Goal: Task Accomplishment & Management: Complete application form

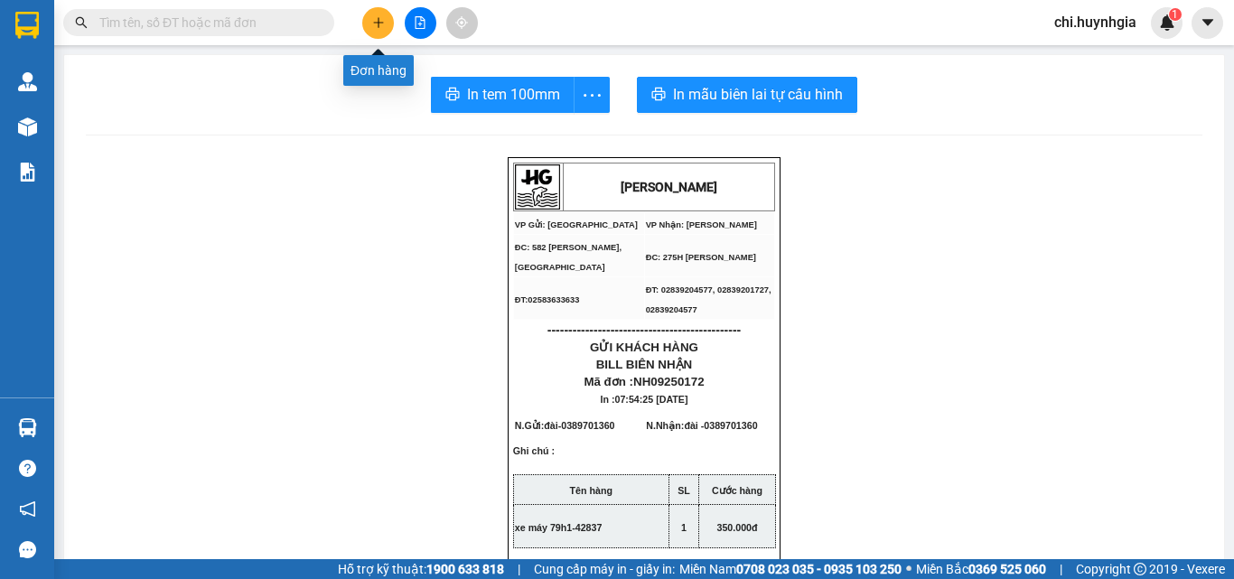
click at [378, 26] on icon "plus" at bounding box center [378, 22] width 13 height 13
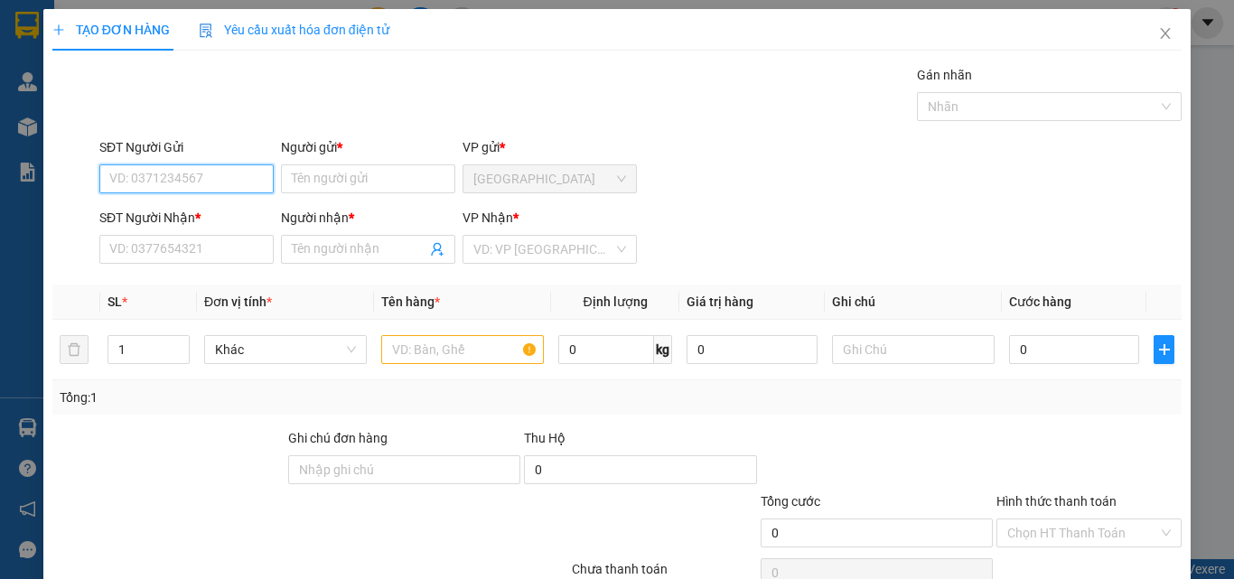
click at [202, 171] on input "SĐT Người Gửi" at bounding box center [186, 178] width 174 height 29
paste input "0914037711"
type input "0914037711"
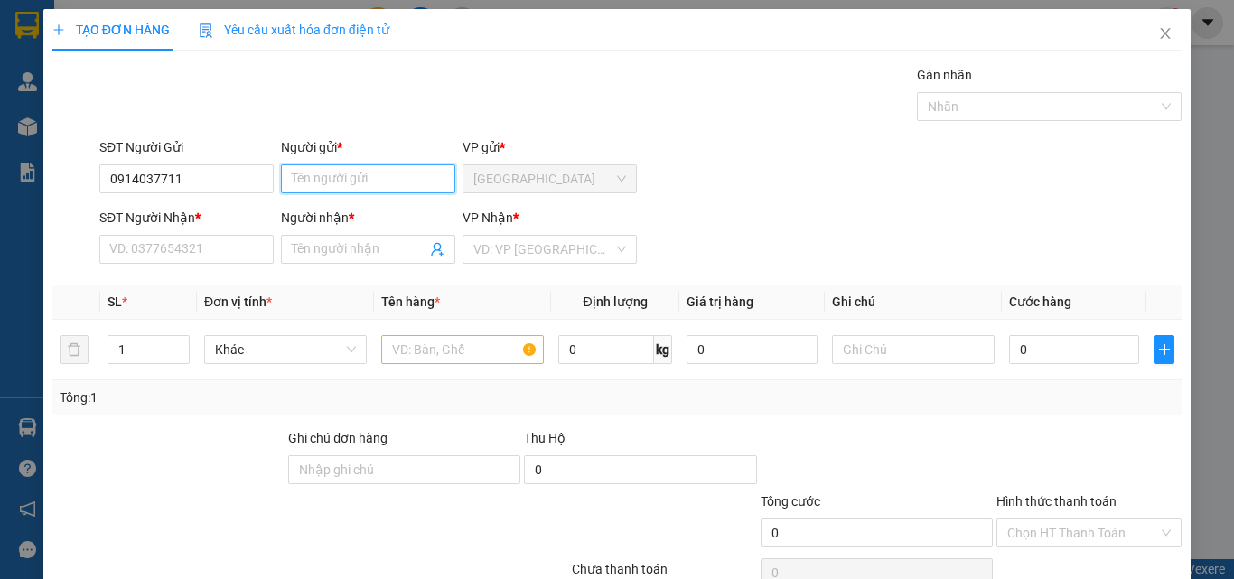
click at [371, 180] on input "Người gửi *" at bounding box center [368, 178] width 174 height 29
paste input "Ô"
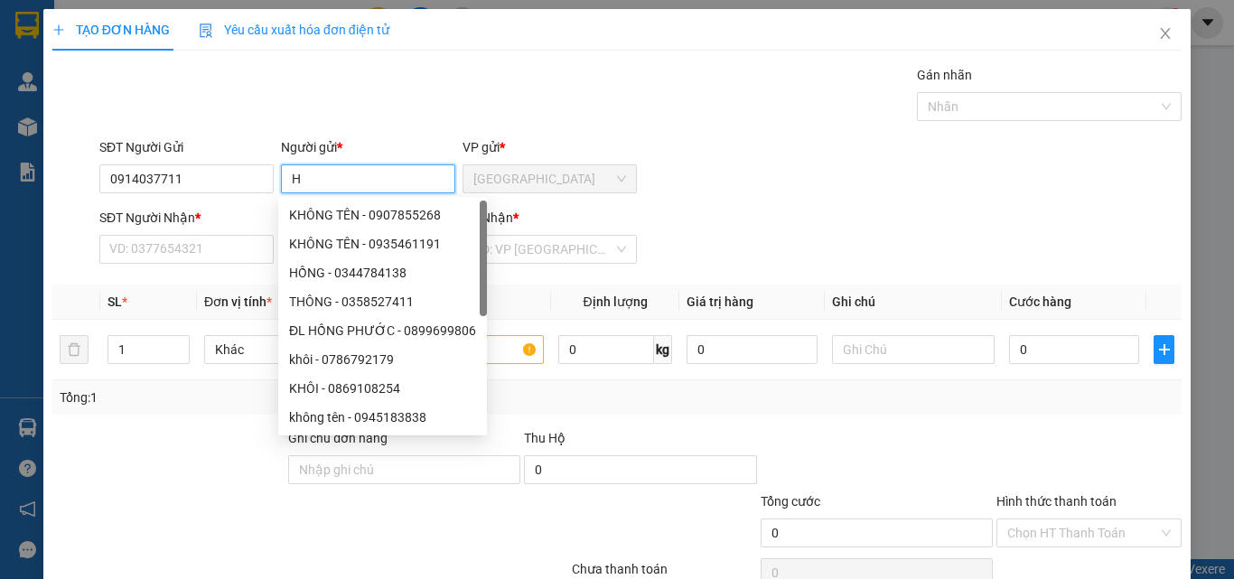
paste input "ỒN"
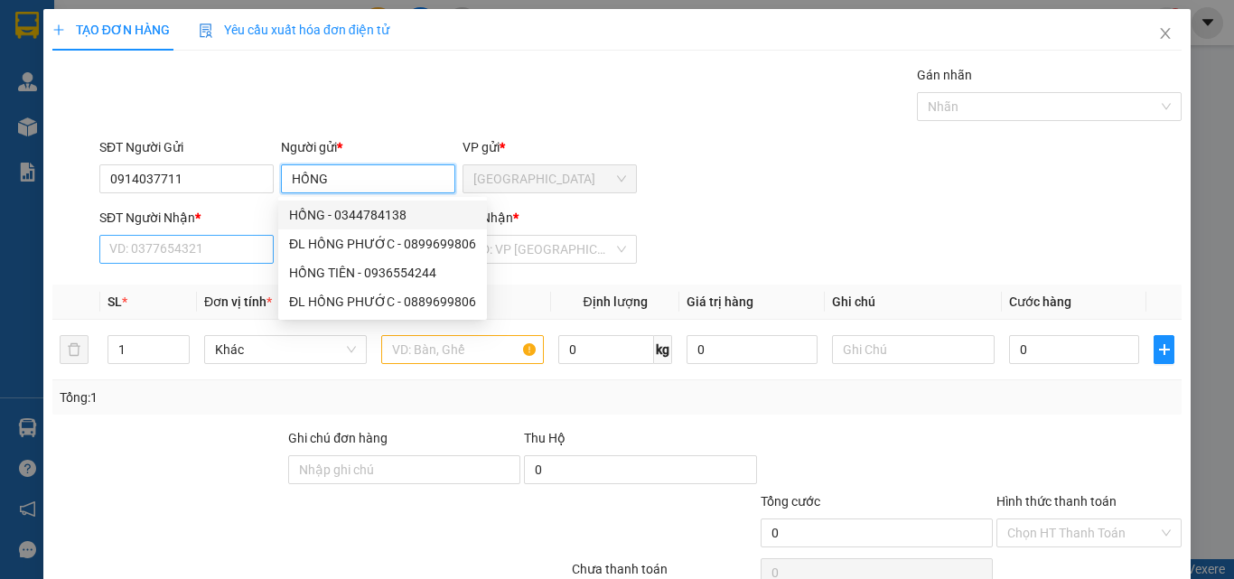
type input "HỒNG"
click at [179, 254] on input "SĐT Người Nhận *" at bounding box center [186, 249] width 174 height 29
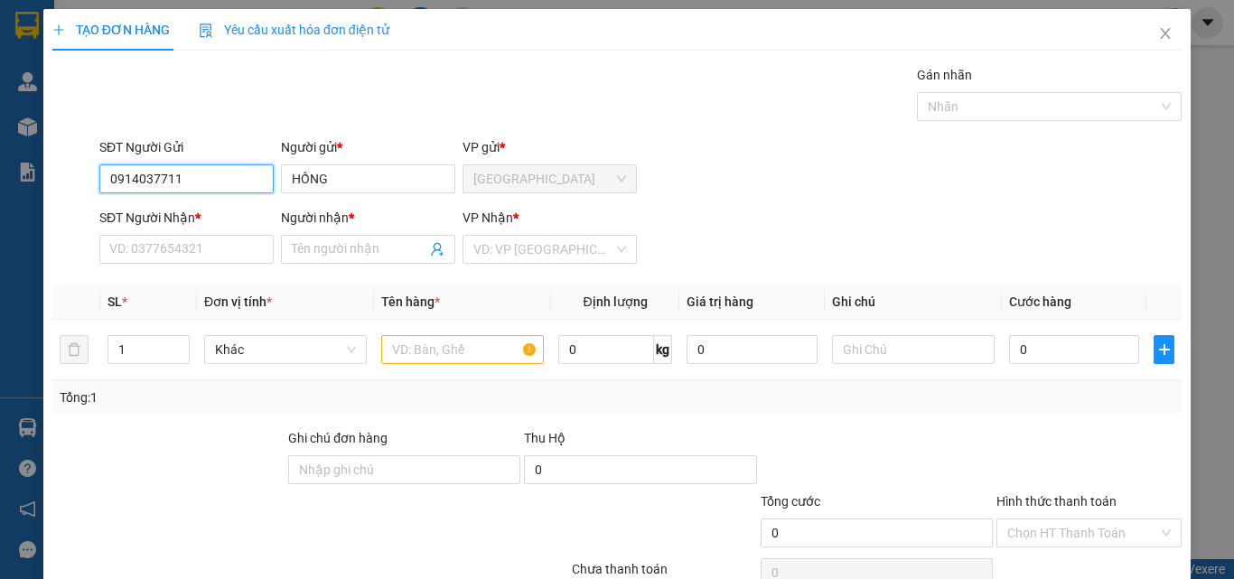
drag, startPoint x: 108, startPoint y: 178, endPoint x: 192, endPoint y: 182, distance: 85.0
click at [192, 182] on input "0914037711" at bounding box center [186, 178] width 174 height 29
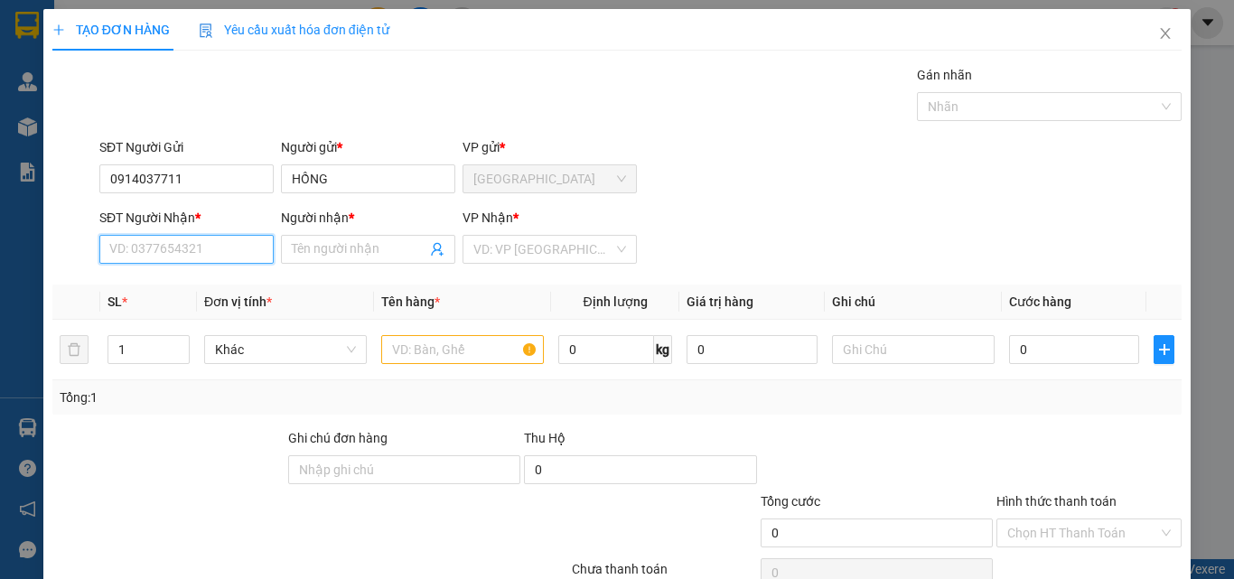
click at [179, 249] on input "SĐT Người Nhận *" at bounding box center [186, 249] width 174 height 29
paste input "0914037711"
type input "0914037711"
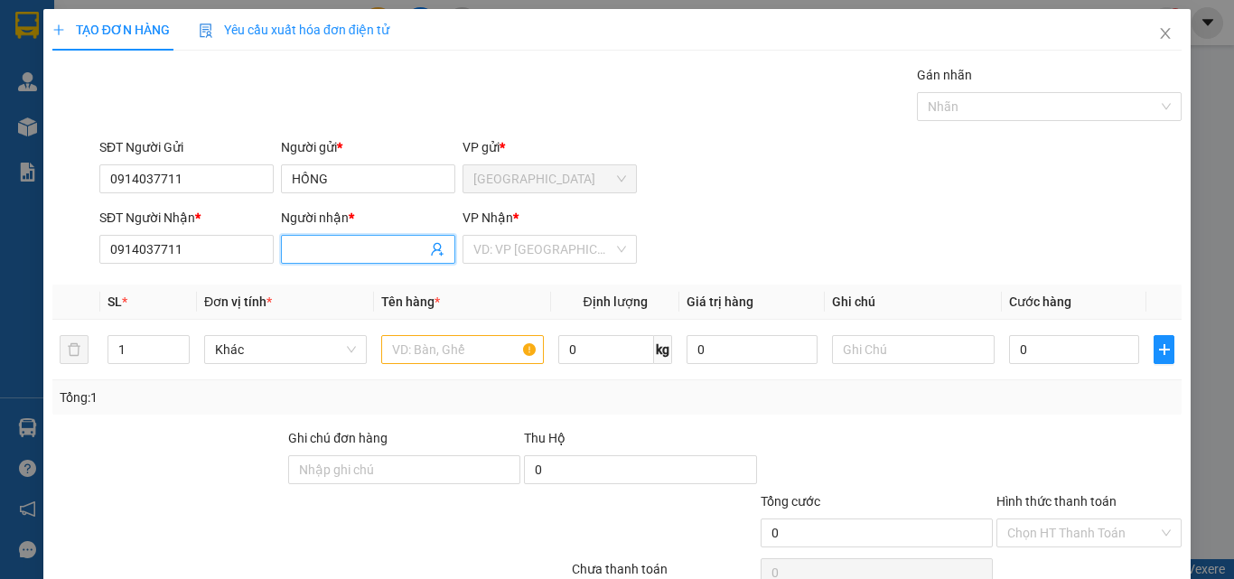
click at [347, 257] on input "Người nhận *" at bounding box center [359, 249] width 135 height 20
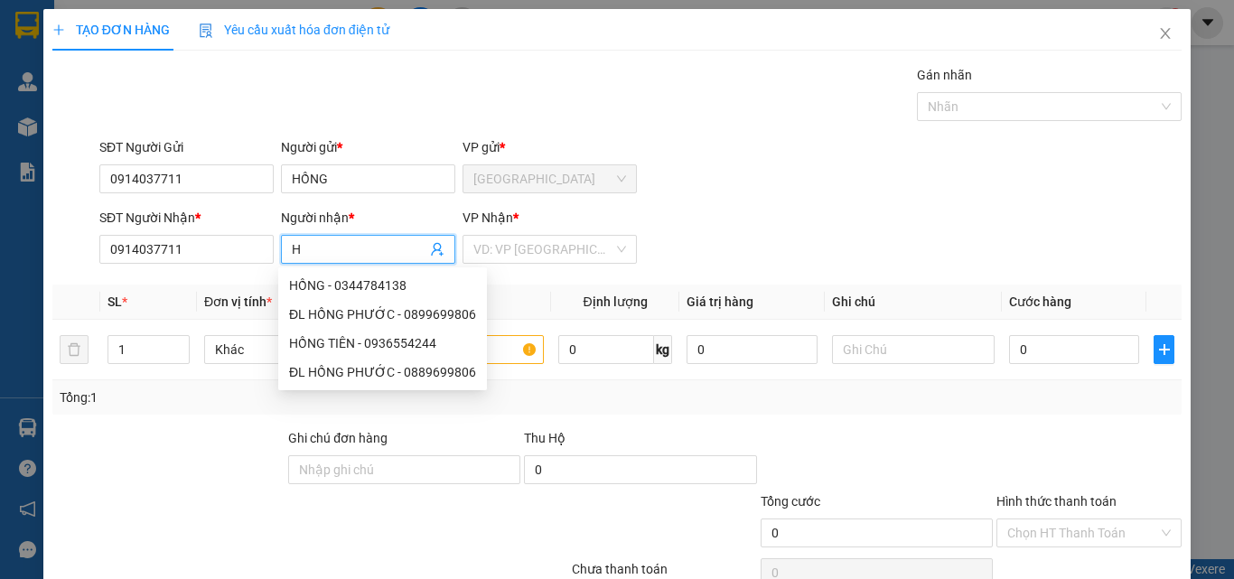
paste input "Ô"
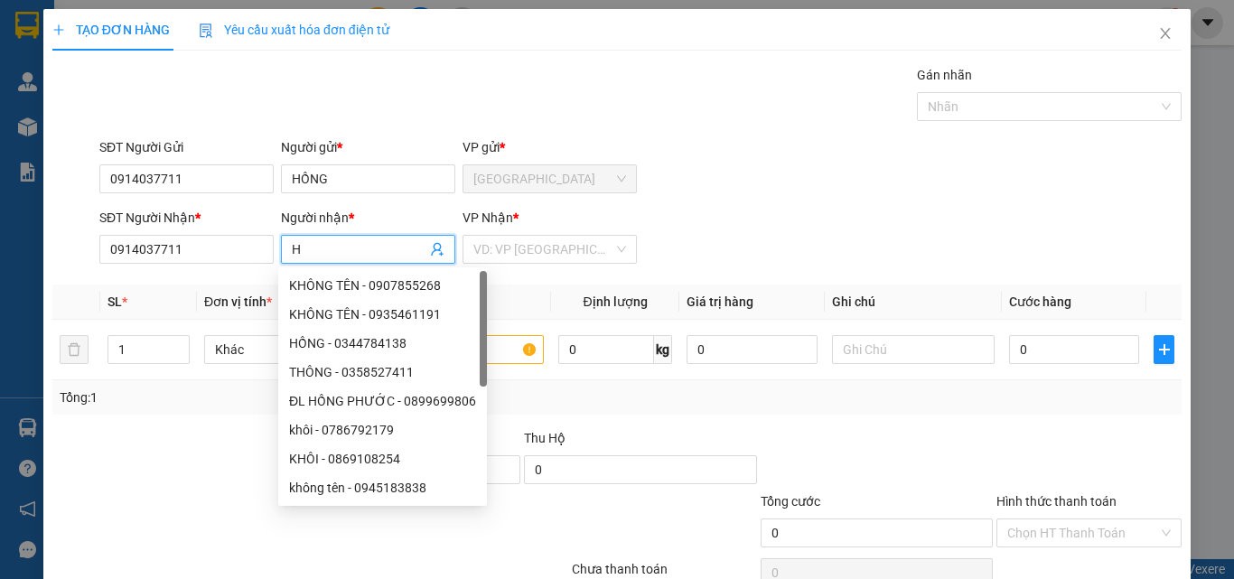
paste input "ỒNG"
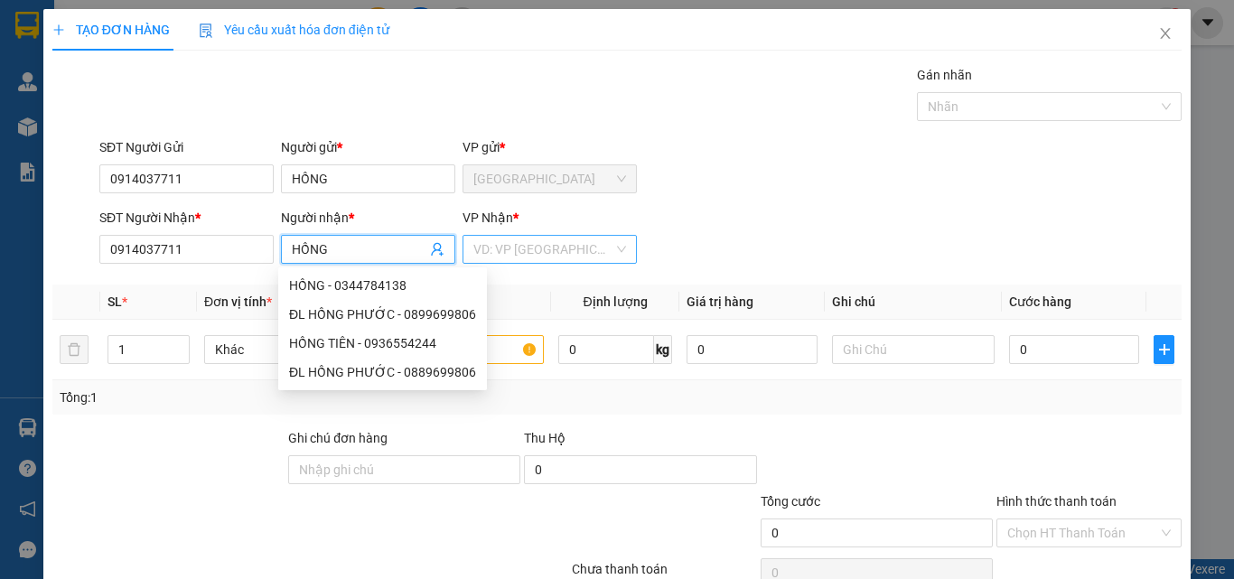
type input "HỒNG"
click at [544, 245] on input "search" at bounding box center [543, 249] width 140 height 27
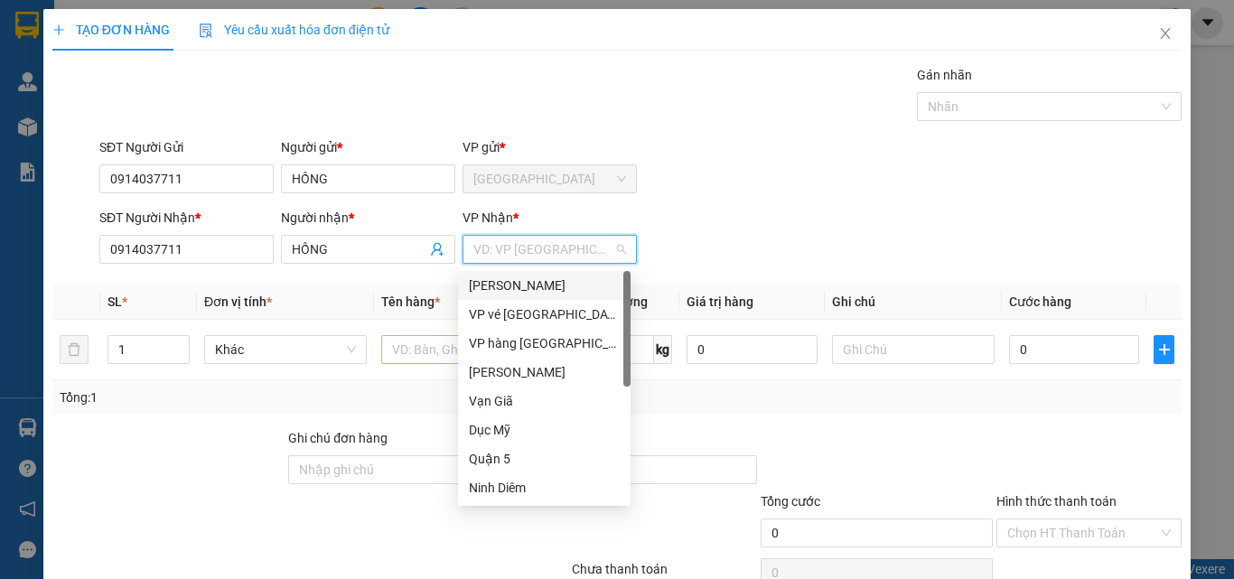
drag, startPoint x: 558, startPoint y: 284, endPoint x: 552, endPoint y: 291, distance: 9.6
click at [557, 284] on div "[PERSON_NAME]" at bounding box center [544, 286] width 151 height 20
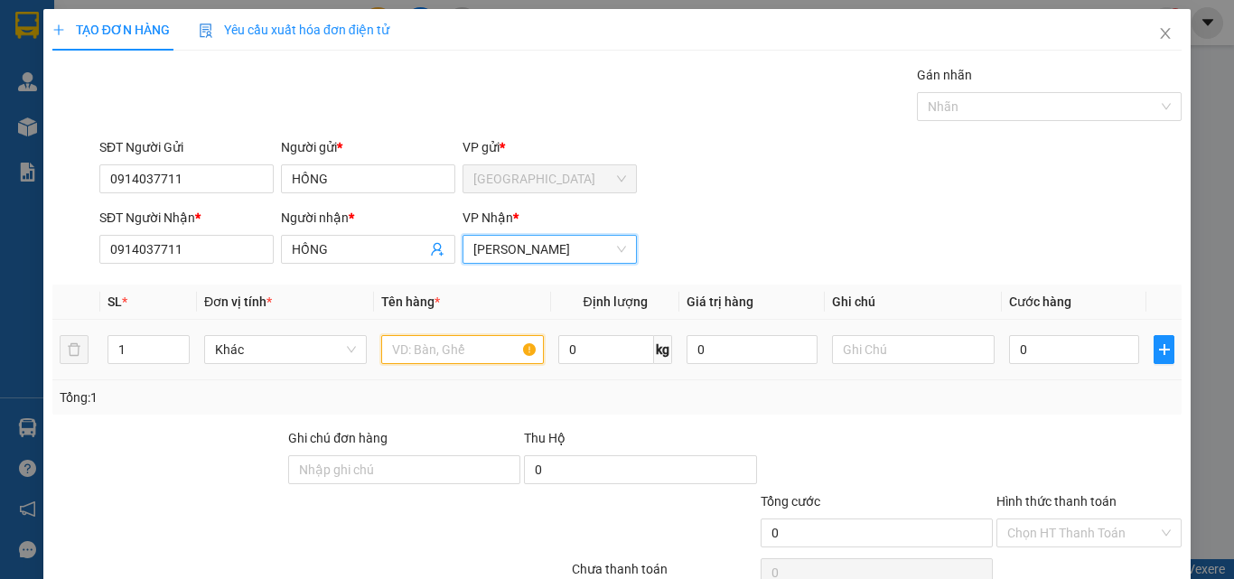
click at [419, 352] on input "text" at bounding box center [462, 349] width 163 height 29
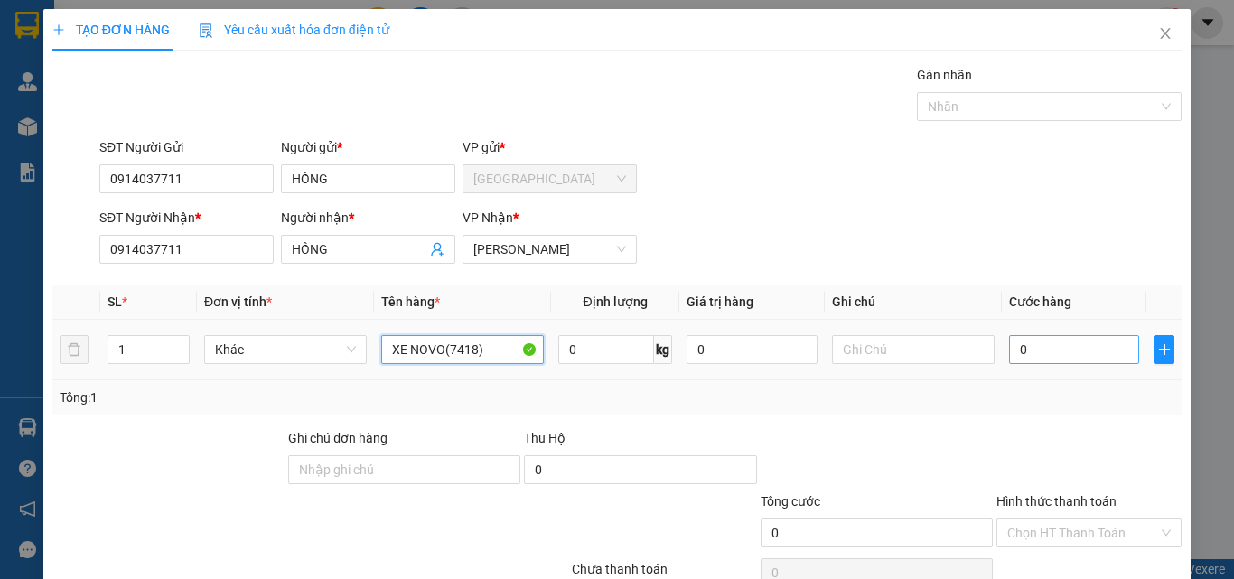
type input "XE NOVO(7418)"
click at [1052, 340] on input "0" at bounding box center [1074, 349] width 130 height 29
type input "5"
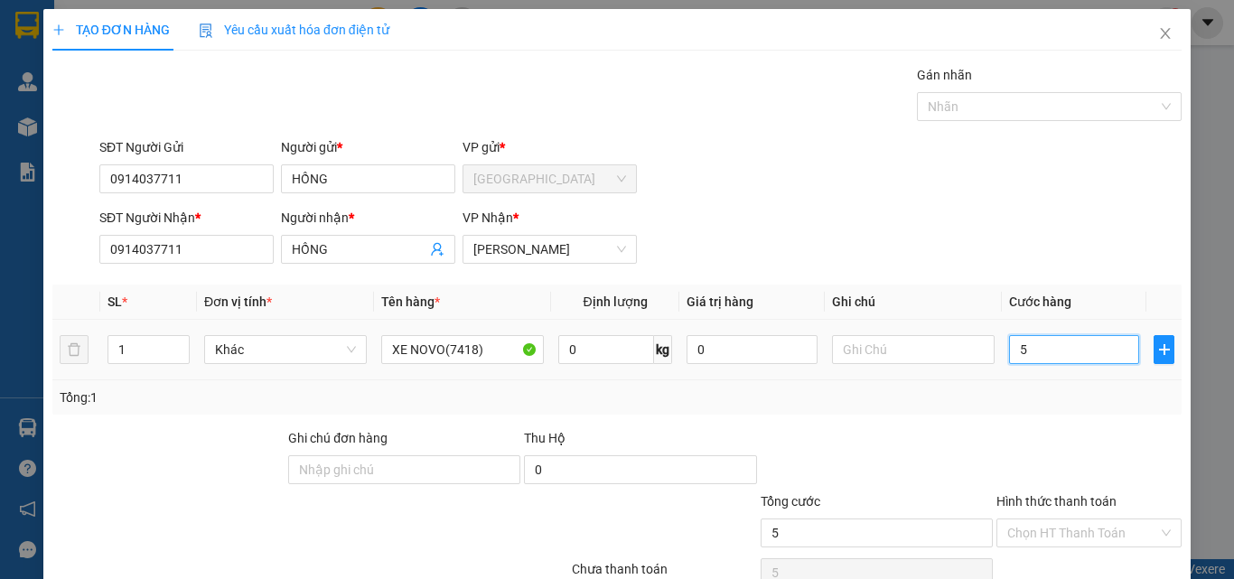
type input "50"
type input "500"
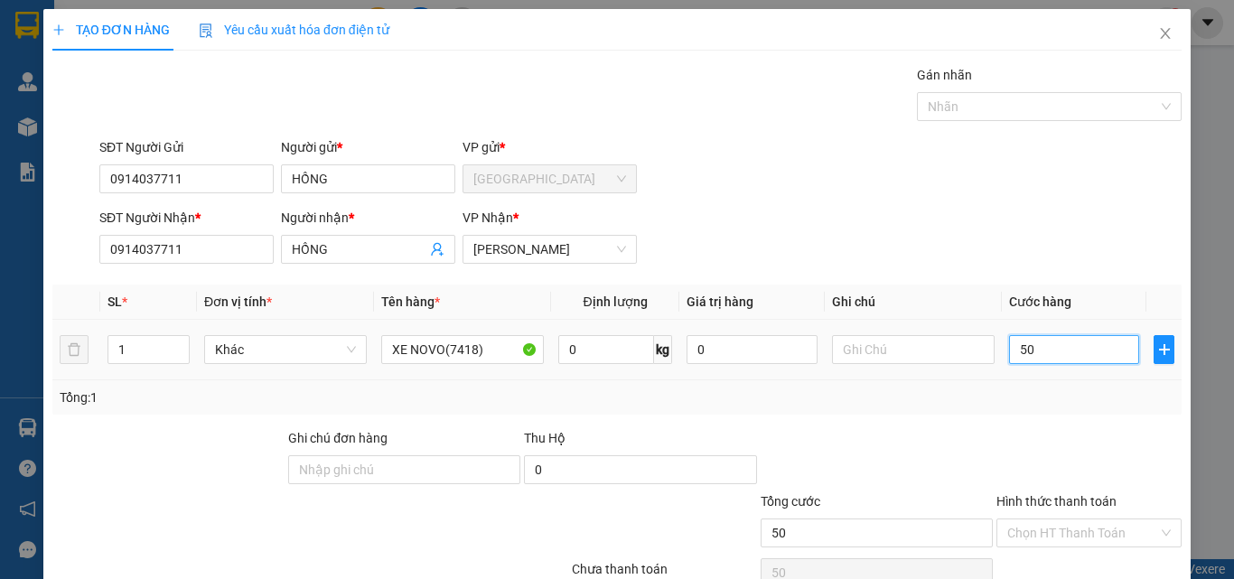
type input "500"
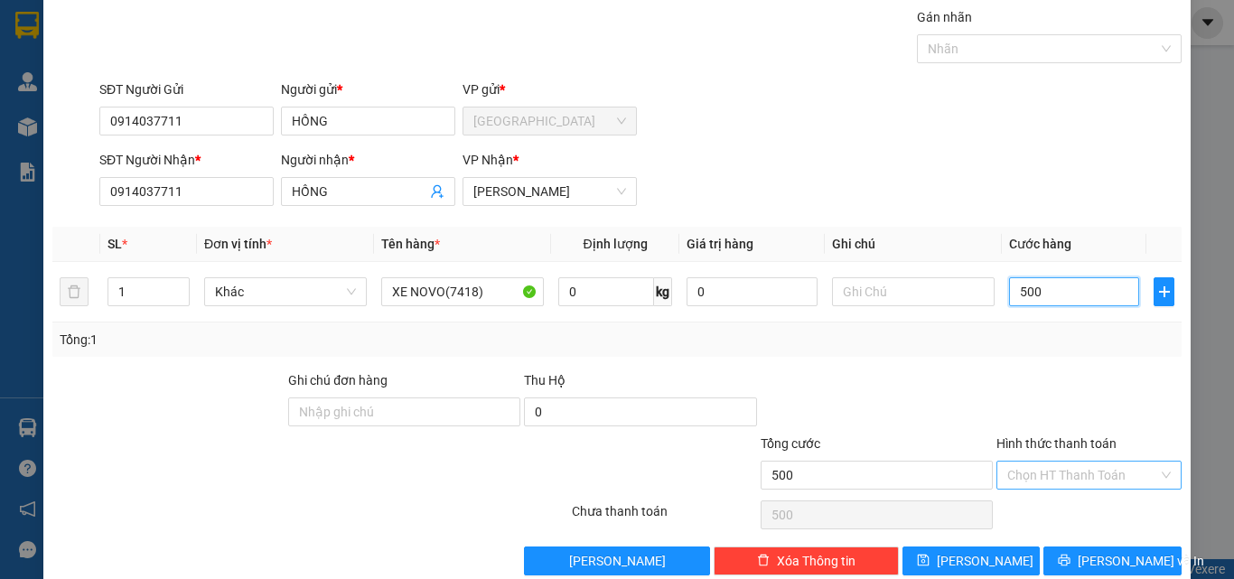
scroll to position [89, 0]
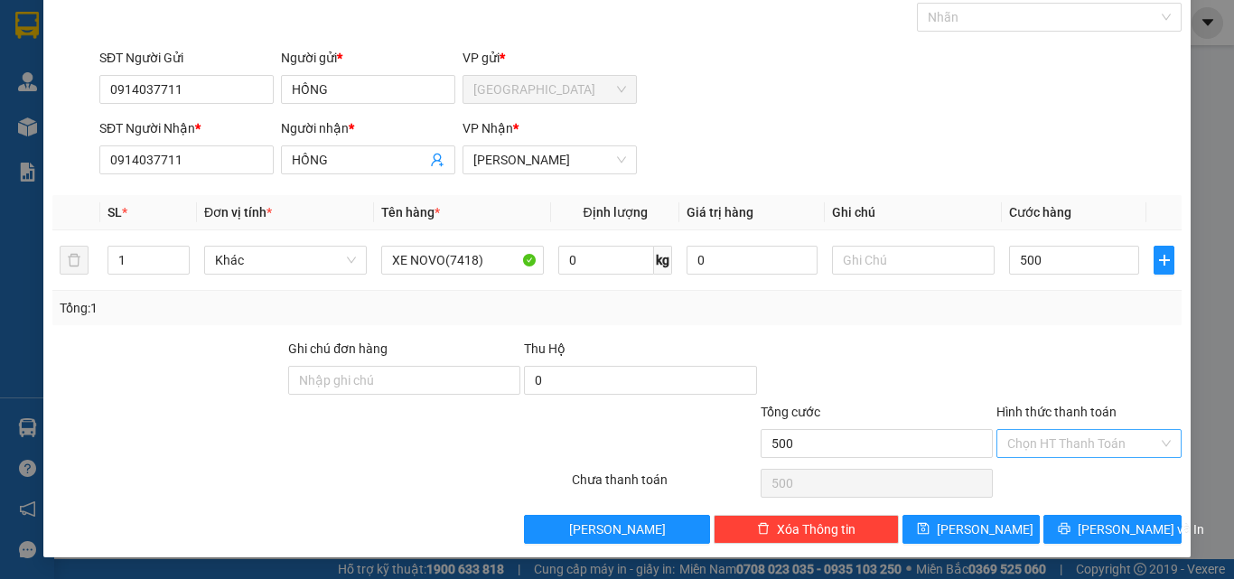
type input "500.000"
click at [1052, 446] on input "Hình thức thanh toán" at bounding box center [1082, 443] width 151 height 27
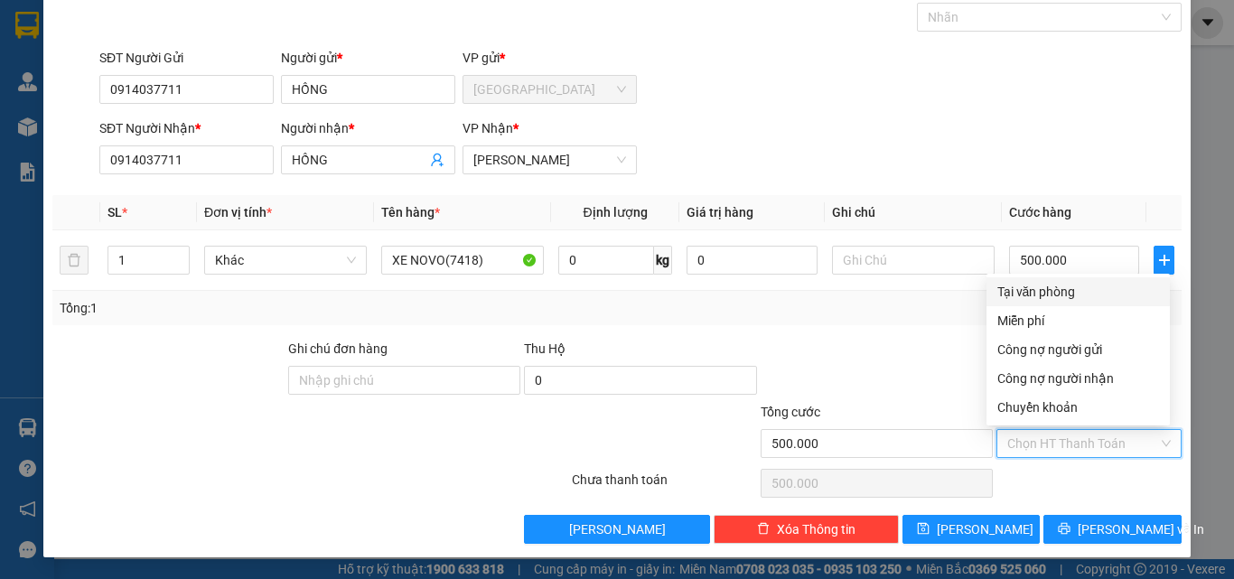
click at [1049, 297] on div "Tại văn phòng" at bounding box center [1078, 292] width 162 height 20
type input "0"
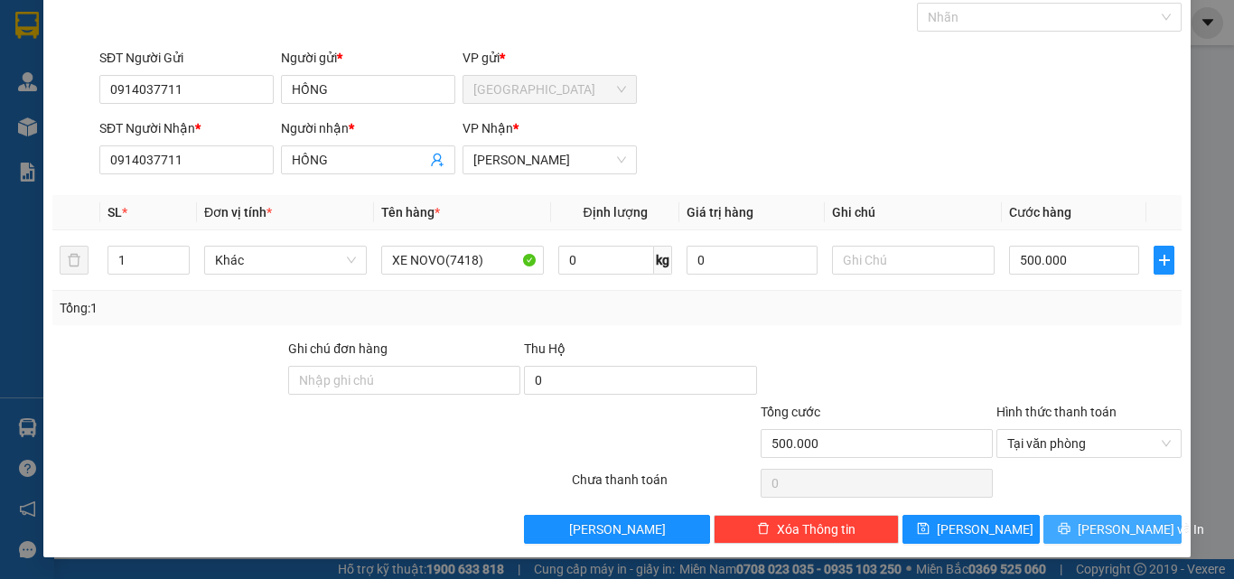
drag, startPoint x: 1093, startPoint y: 522, endPoint x: 938, endPoint y: 491, distance: 158.4
click at [1089, 521] on span "[PERSON_NAME] và In" at bounding box center [1141, 529] width 126 height 20
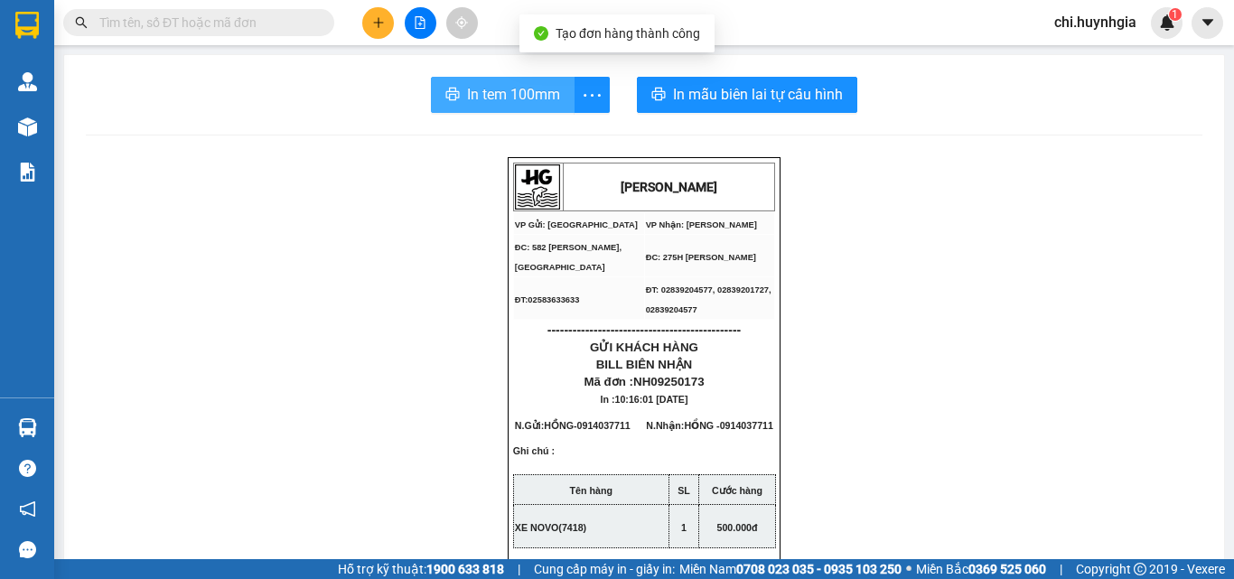
click at [528, 101] on span "In tem 100mm" at bounding box center [513, 94] width 93 height 23
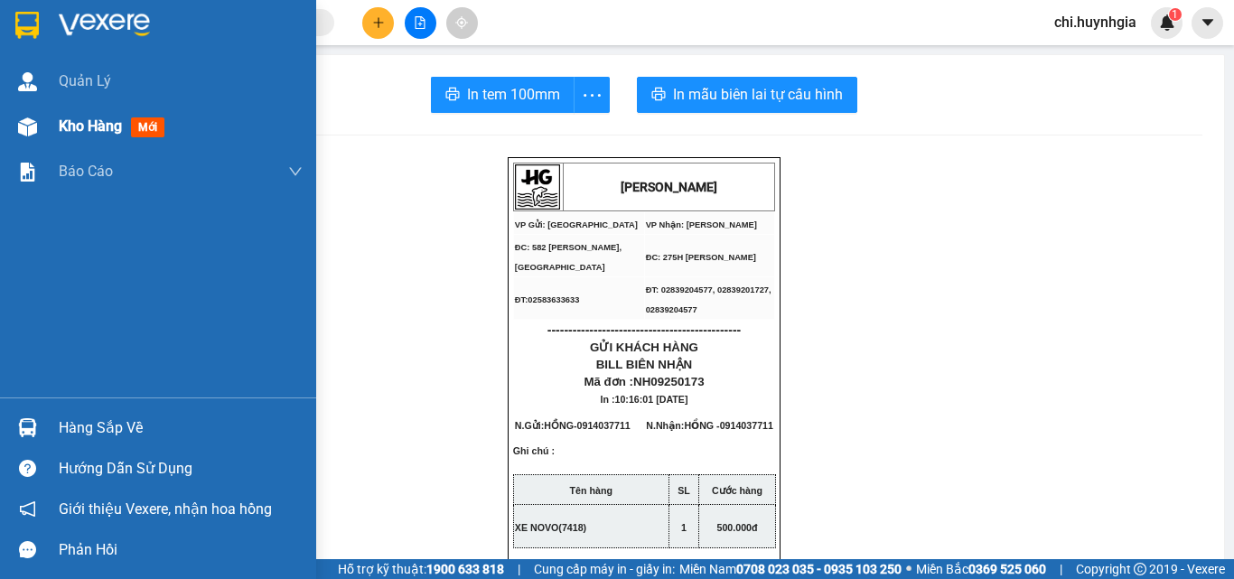
click at [89, 120] on span "Kho hàng" at bounding box center [90, 125] width 63 height 17
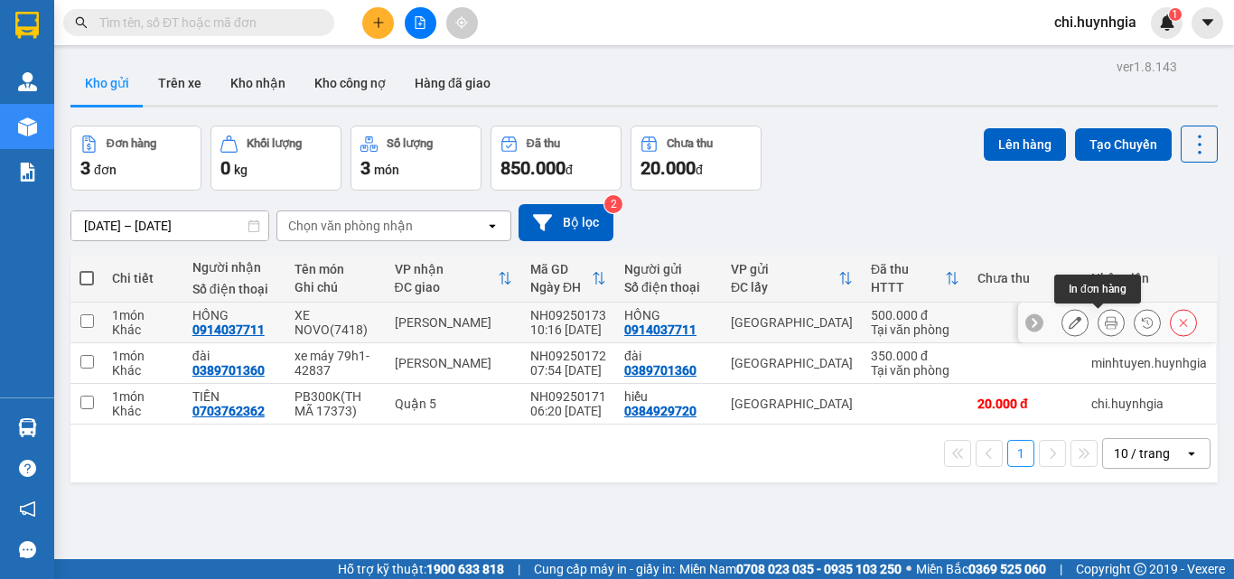
click at [1105, 321] on icon at bounding box center [1111, 322] width 13 height 13
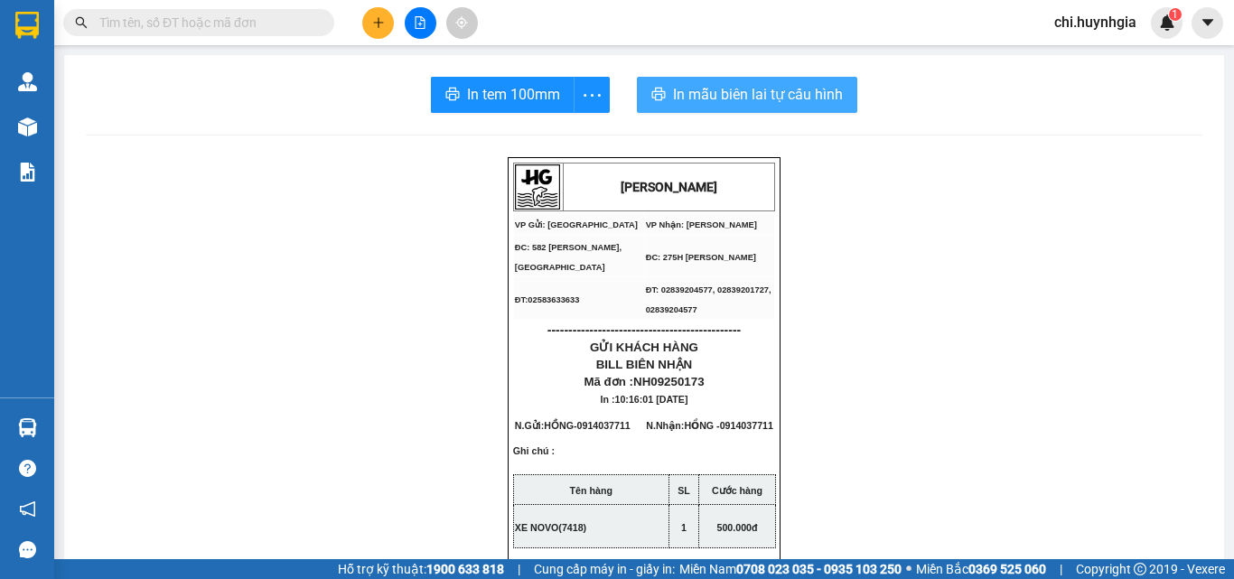
click at [768, 98] on span "In mẫu biên lai tự cấu hình" at bounding box center [758, 94] width 170 height 23
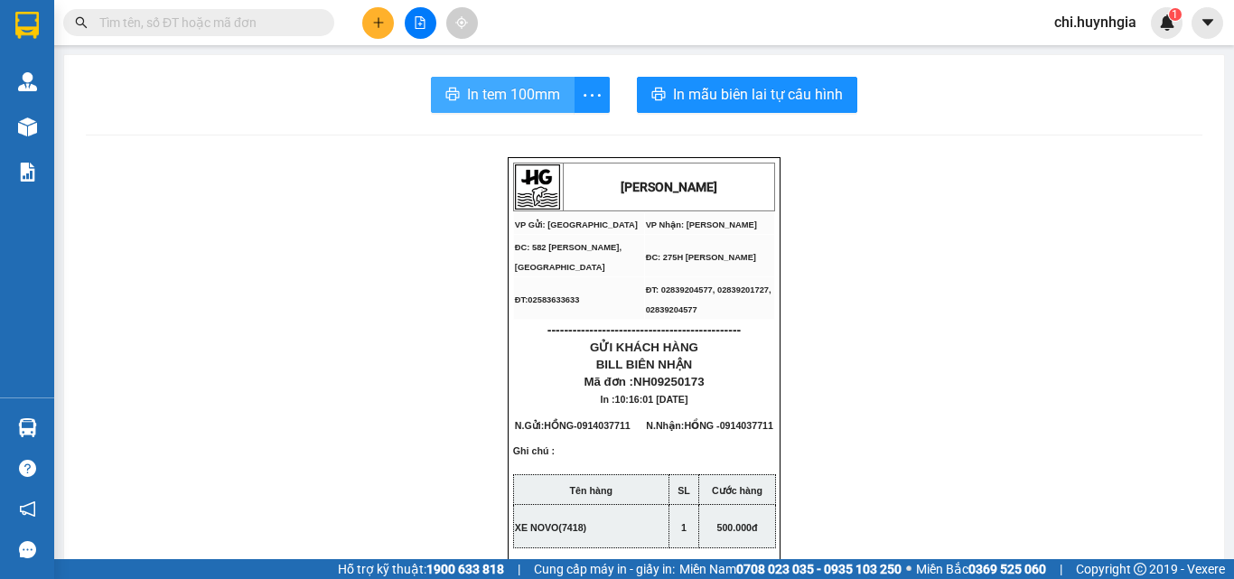
click at [528, 101] on span "In tem 100mm" at bounding box center [513, 94] width 93 height 23
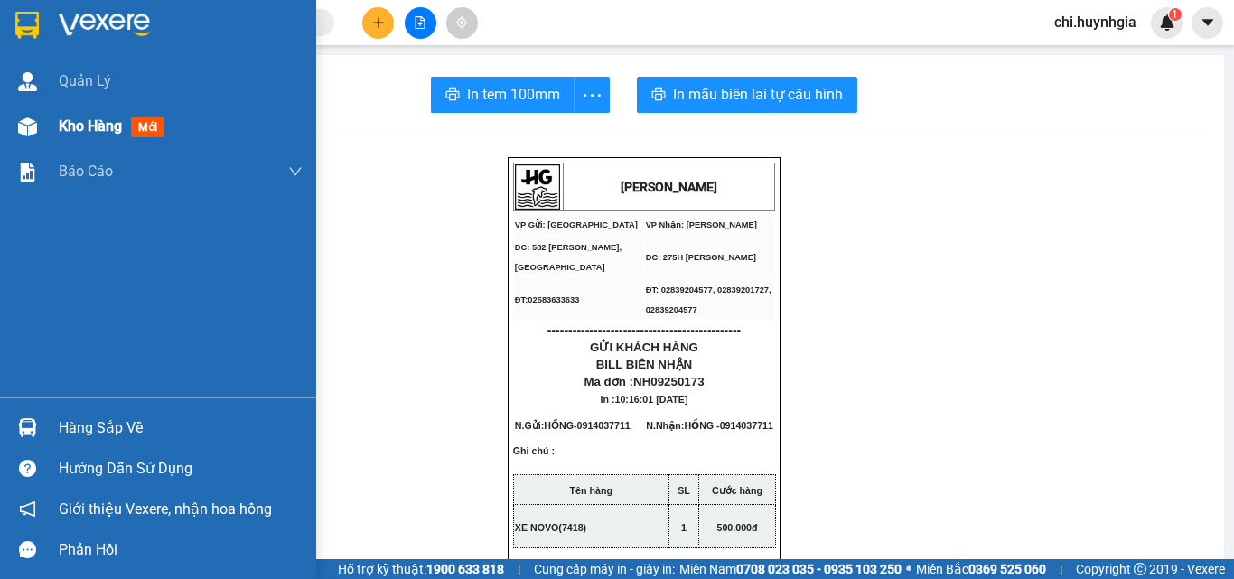
click at [33, 140] on div at bounding box center [28, 127] width 32 height 32
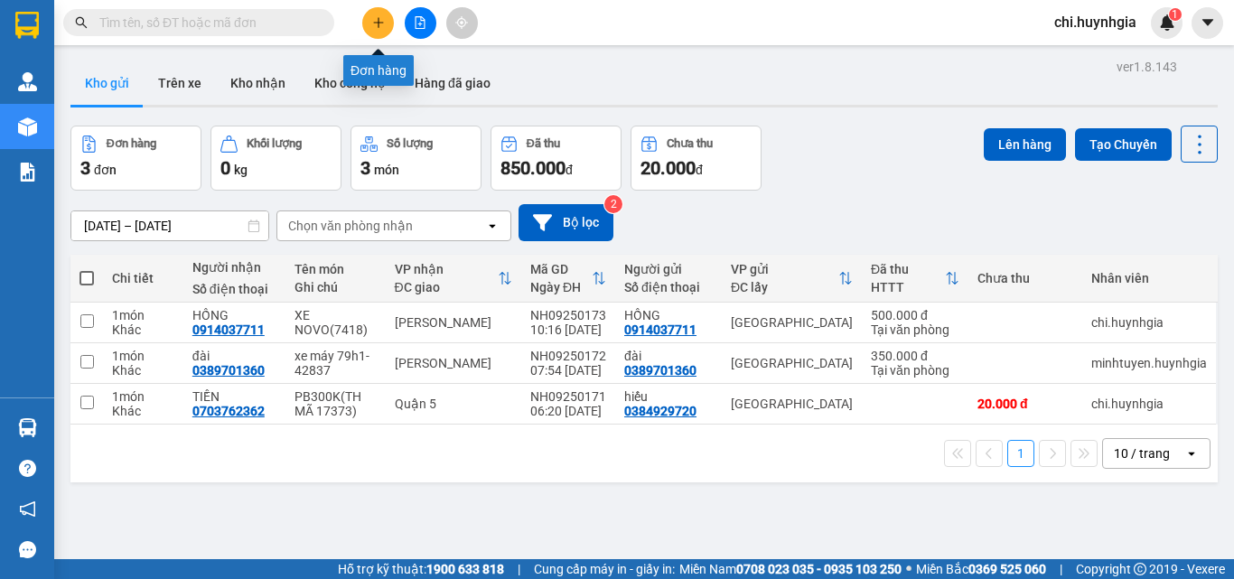
click at [379, 27] on icon "plus" at bounding box center [378, 22] width 13 height 13
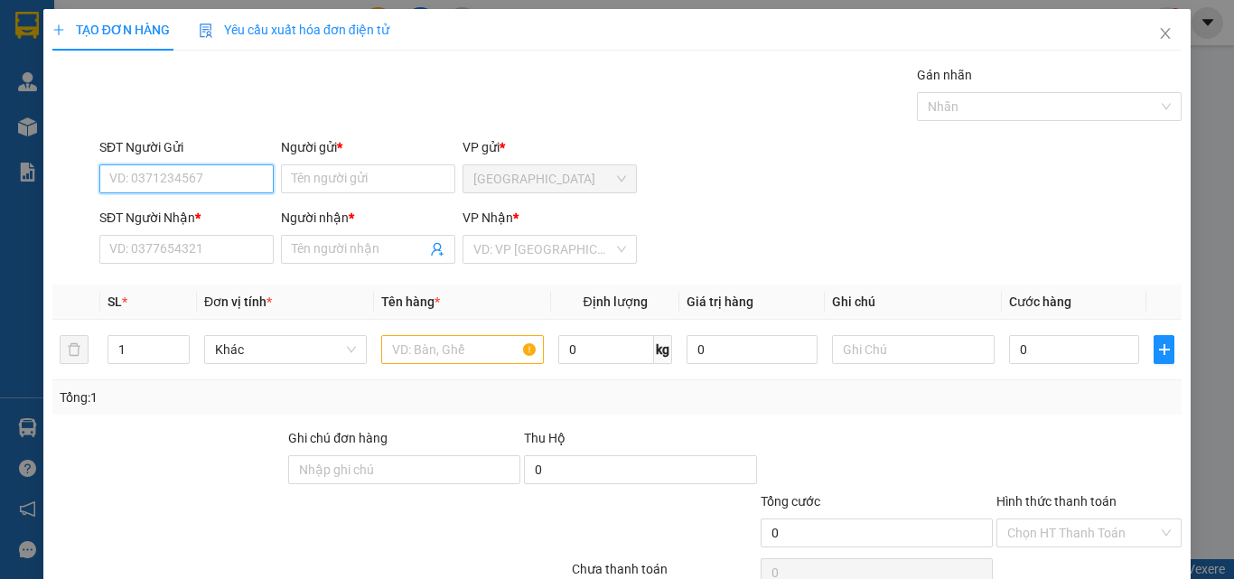
click at [149, 189] on input "SĐT Người Gửi" at bounding box center [186, 178] width 174 height 29
type input "0383108038"
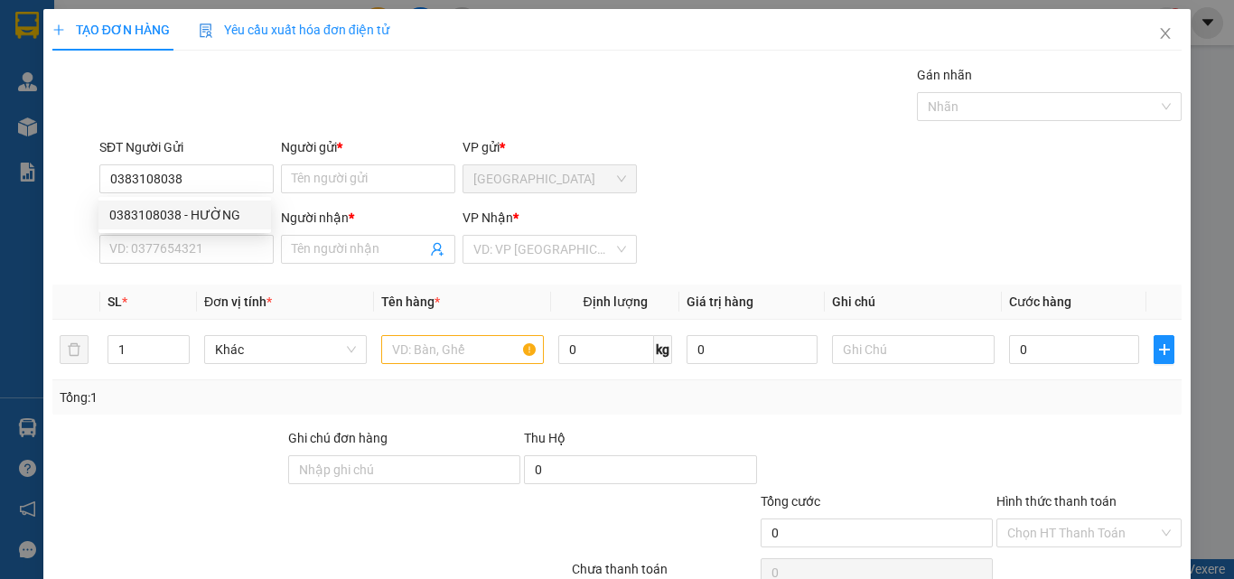
click at [273, 211] on div "SĐT Người Nhận * VD: 0377654321" at bounding box center [187, 239] width 182 height 63
click at [257, 214] on div "SĐT Người Nhận *" at bounding box center [186, 218] width 174 height 20
click at [257, 235] on input "SĐT Người Nhận *" at bounding box center [186, 249] width 174 height 29
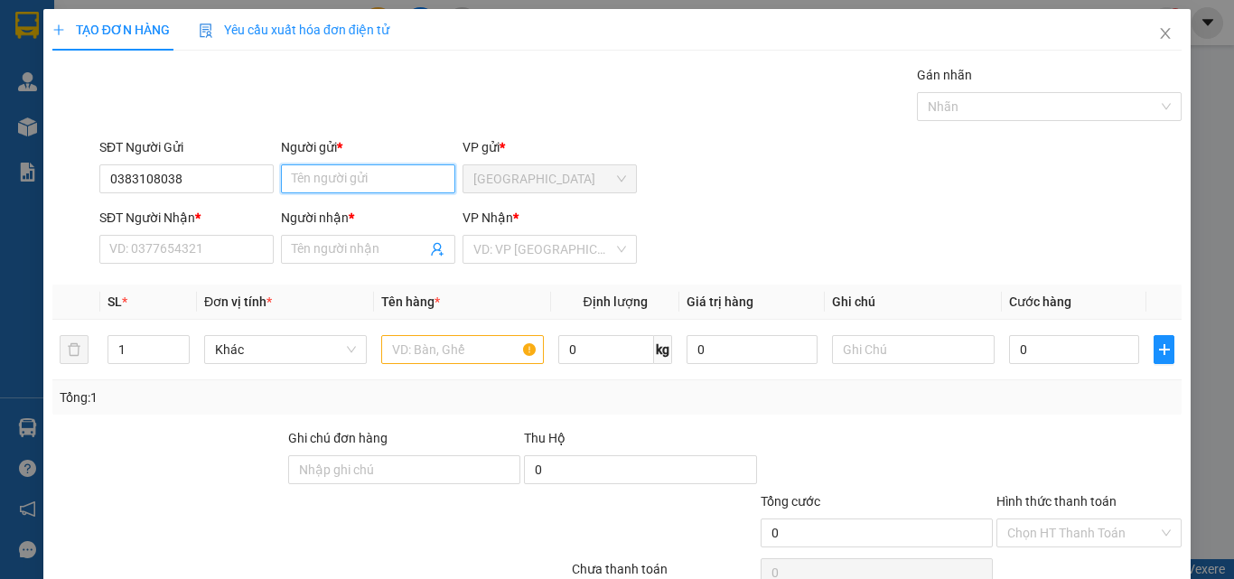
click at [308, 184] on input "Người gửi *" at bounding box center [368, 178] width 174 height 29
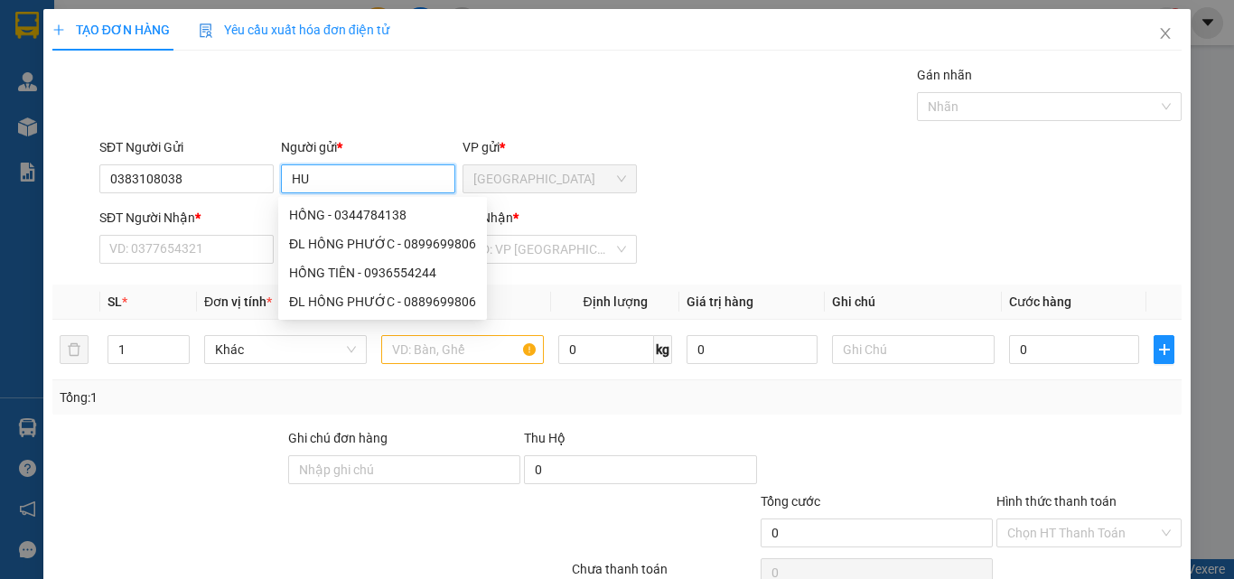
paste input "Ơ"
paste input "ƯƠN"
paste input "ỜNG"
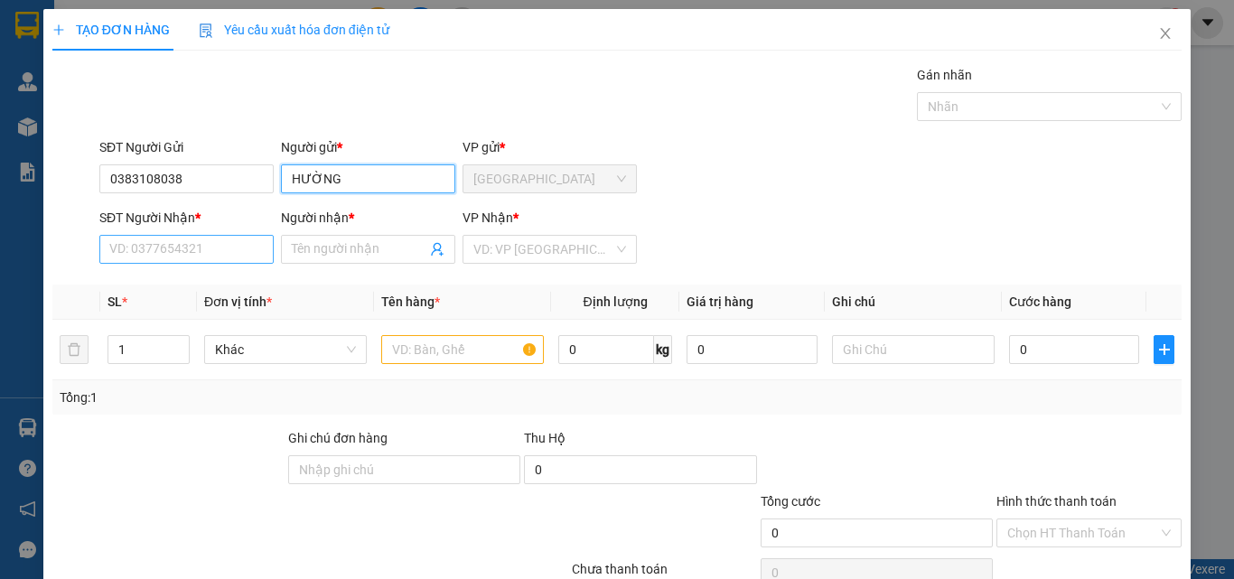
type input "HƯỜNG"
click at [176, 254] on input "SĐT Người Nhận *" at bounding box center [186, 249] width 174 height 29
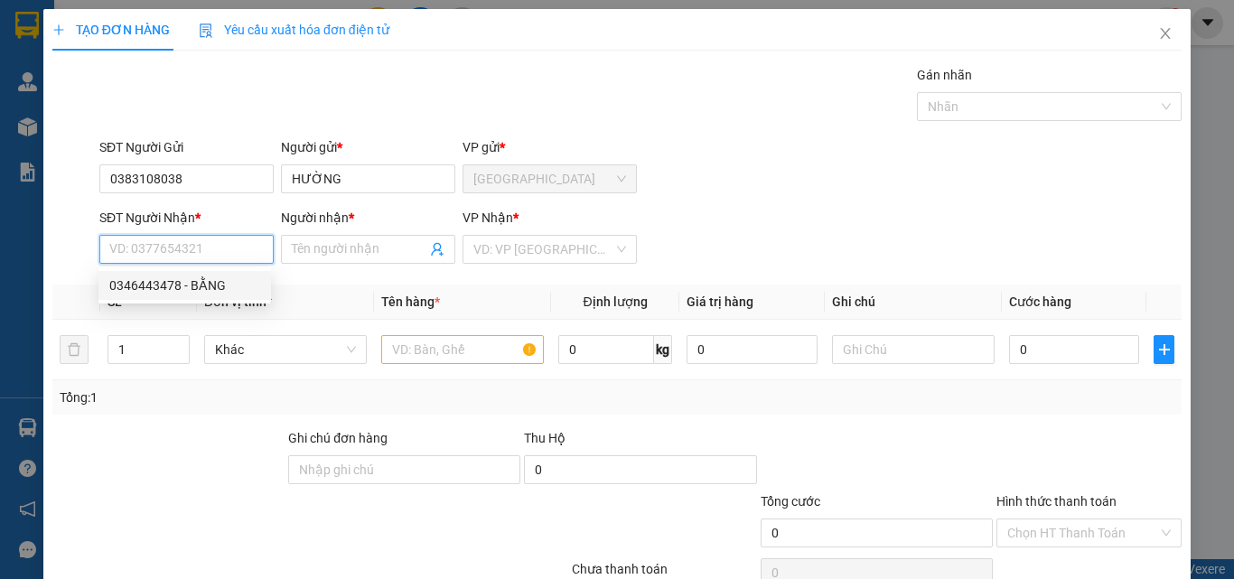
click at [193, 277] on div "0346443478 - BẰNG" at bounding box center [184, 286] width 151 height 20
type input "0346443478"
type input "BẰNG"
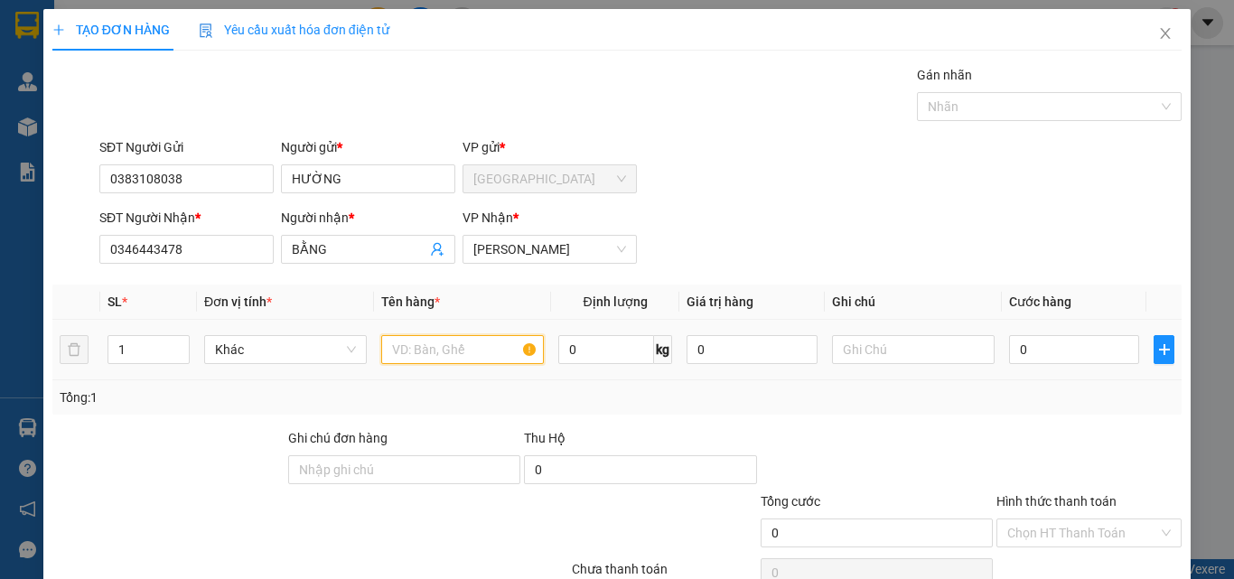
click at [492, 362] on input "text" at bounding box center [462, 349] width 163 height 29
paste input "ÚI"
type input "TÚI"
click at [1053, 353] on input "0" at bounding box center [1074, 349] width 130 height 29
type input "2"
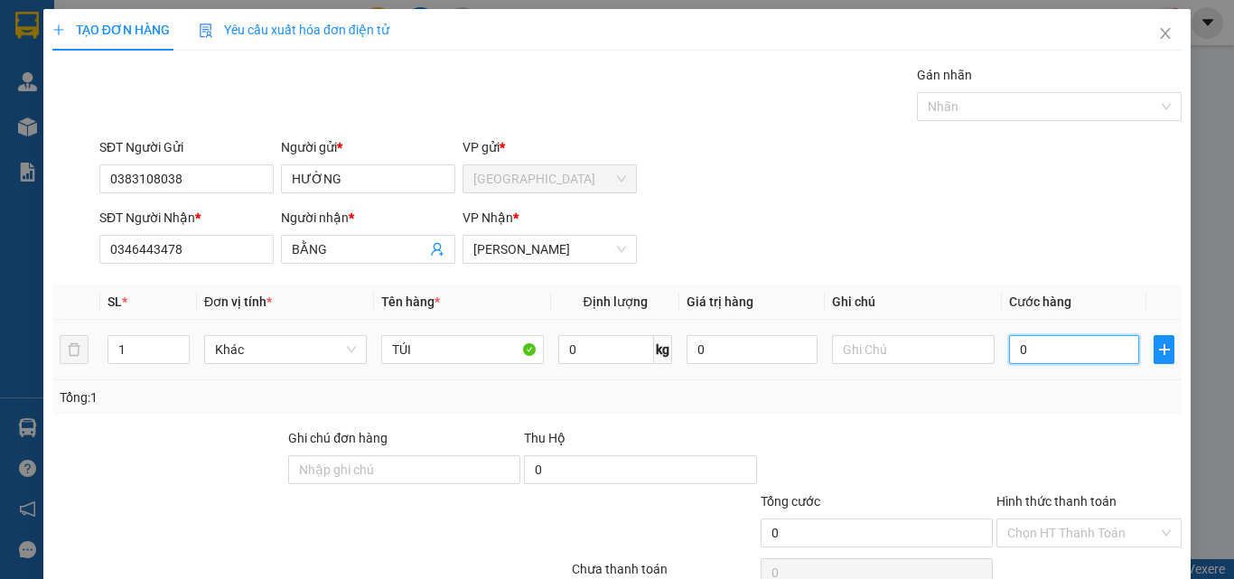
type input "2"
type input "20"
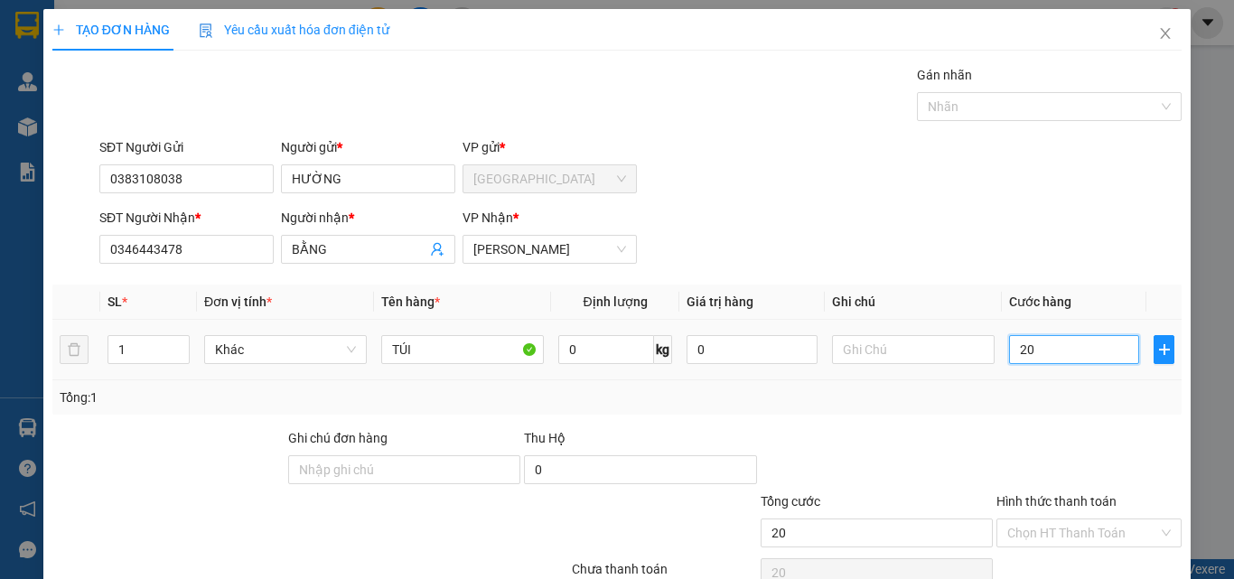
scroll to position [89, 0]
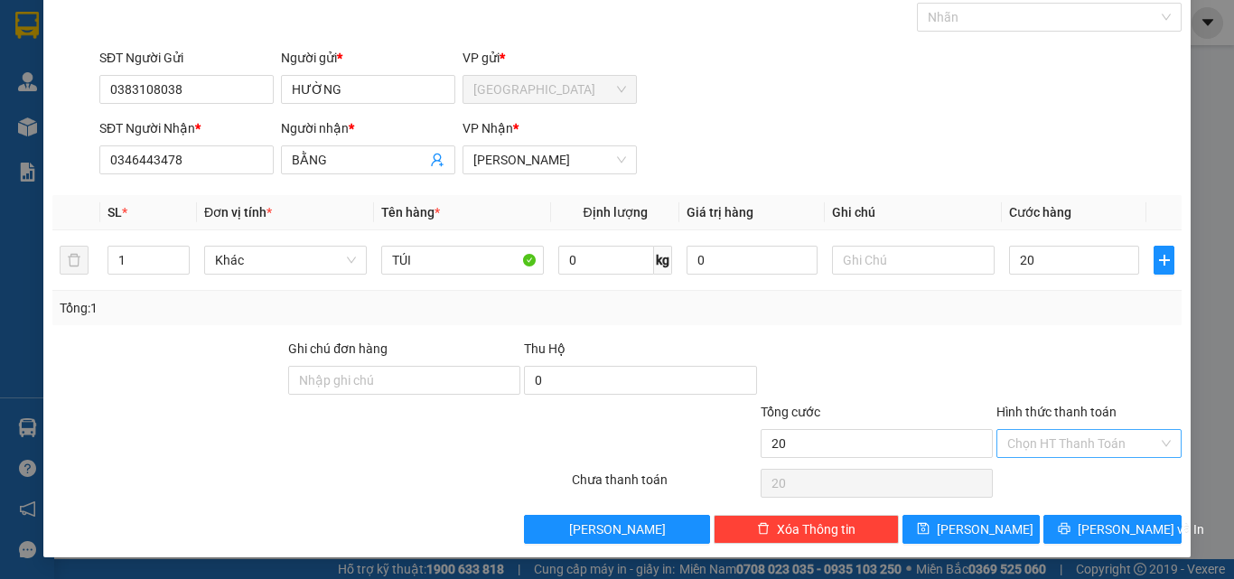
type input "20.000"
click at [1049, 441] on input "Hình thức thanh toán" at bounding box center [1082, 443] width 151 height 27
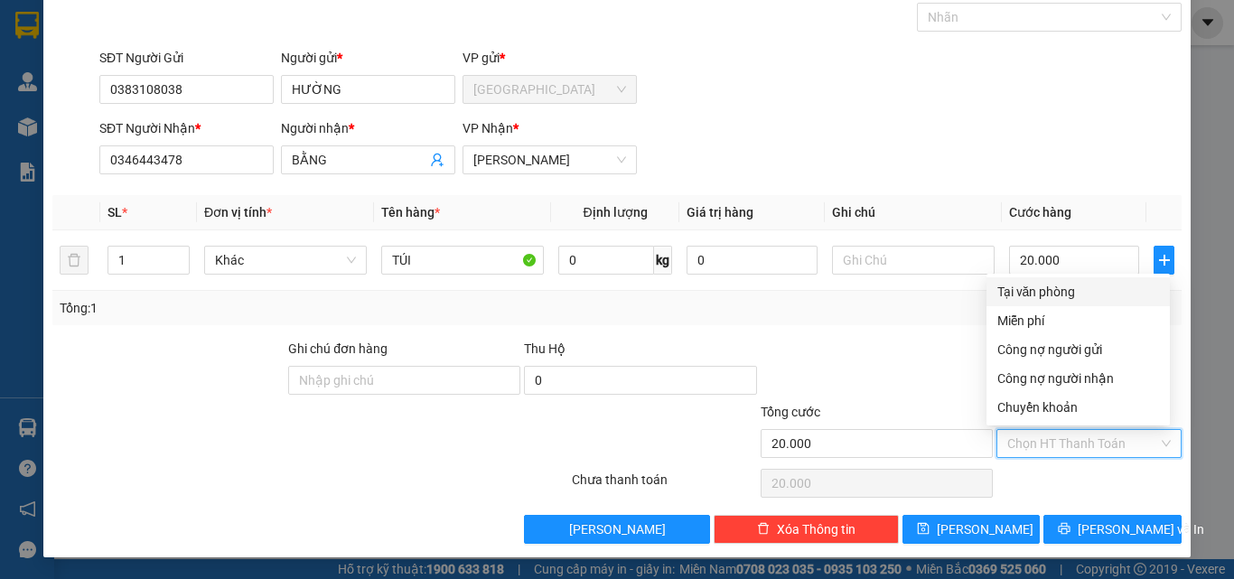
click at [1033, 290] on div "Tại văn phòng" at bounding box center [1078, 292] width 162 height 20
type input "0"
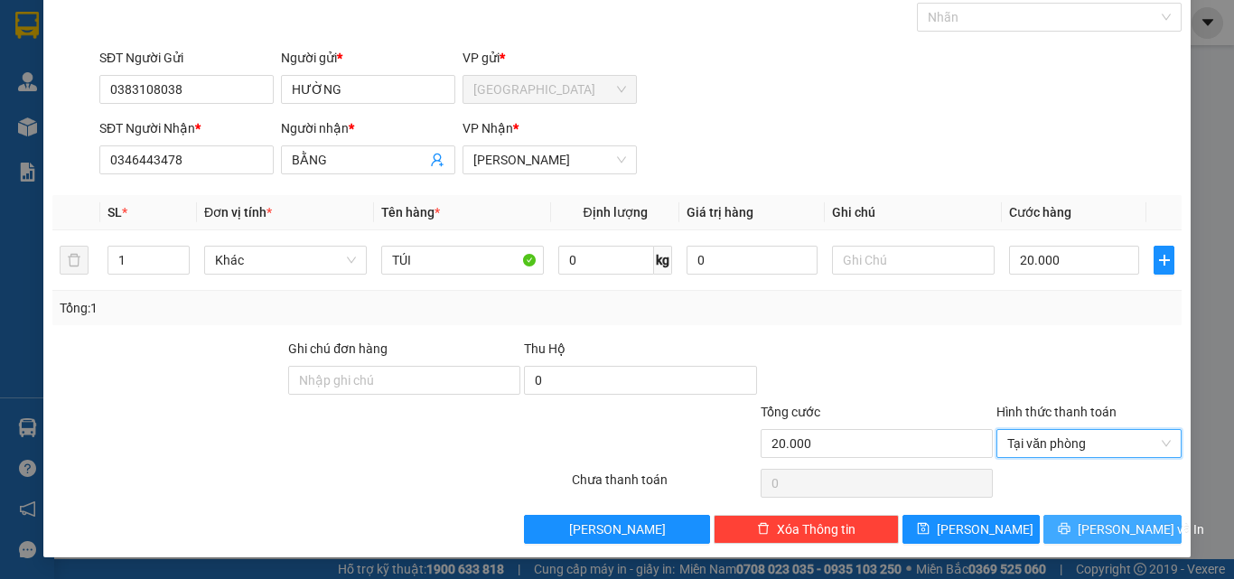
click at [1108, 524] on span "[PERSON_NAME] và In" at bounding box center [1141, 529] width 126 height 20
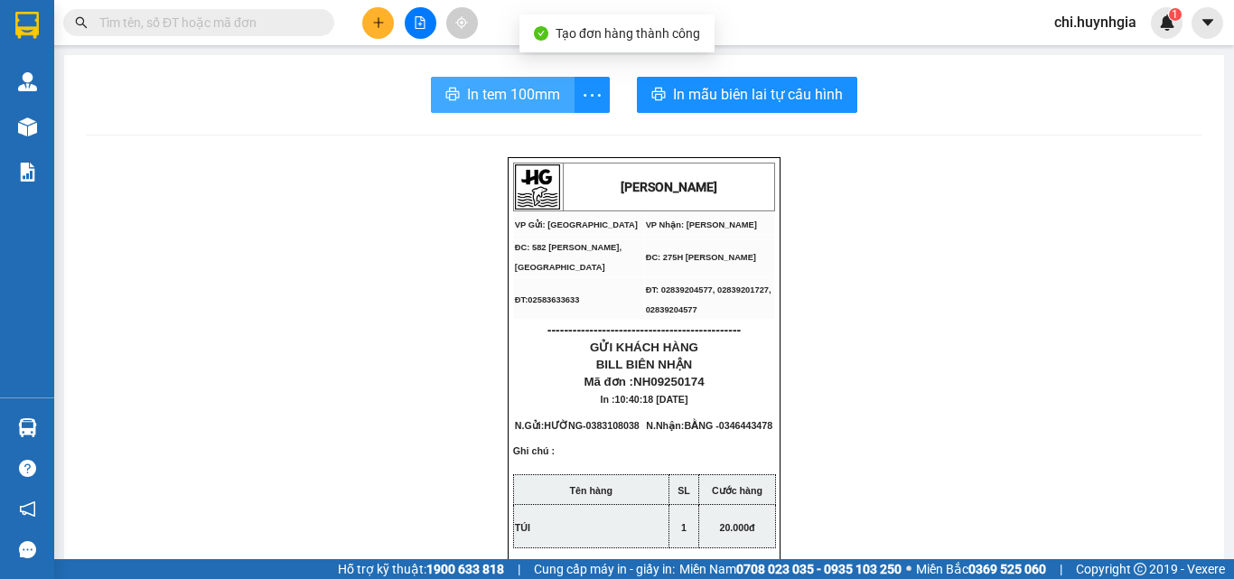
click at [529, 99] on span "In tem 100mm" at bounding box center [513, 94] width 93 height 23
click at [497, 97] on span "In tem 100mm" at bounding box center [513, 94] width 93 height 23
